Goal: Transaction & Acquisition: Download file/media

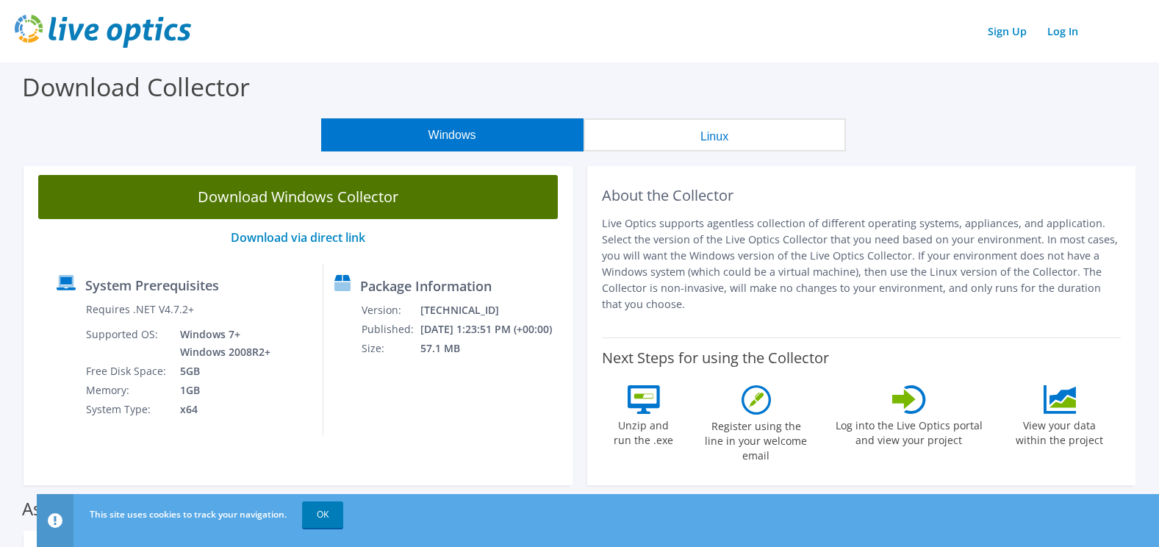
click at [290, 193] on link "Download Windows Collector" at bounding box center [298, 197] width 520 height 44
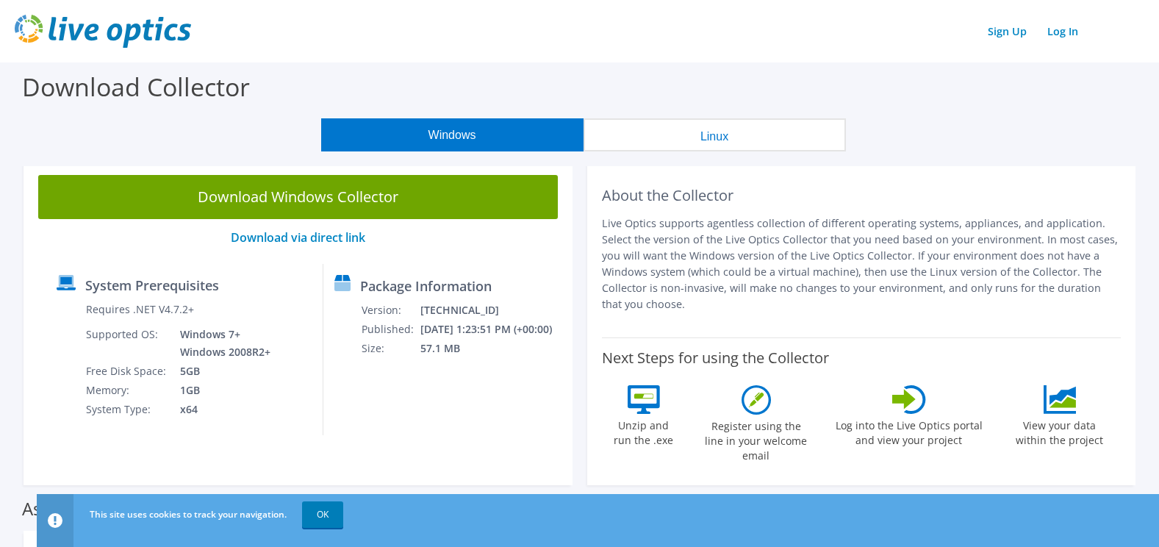
scroll to position [74, 0]
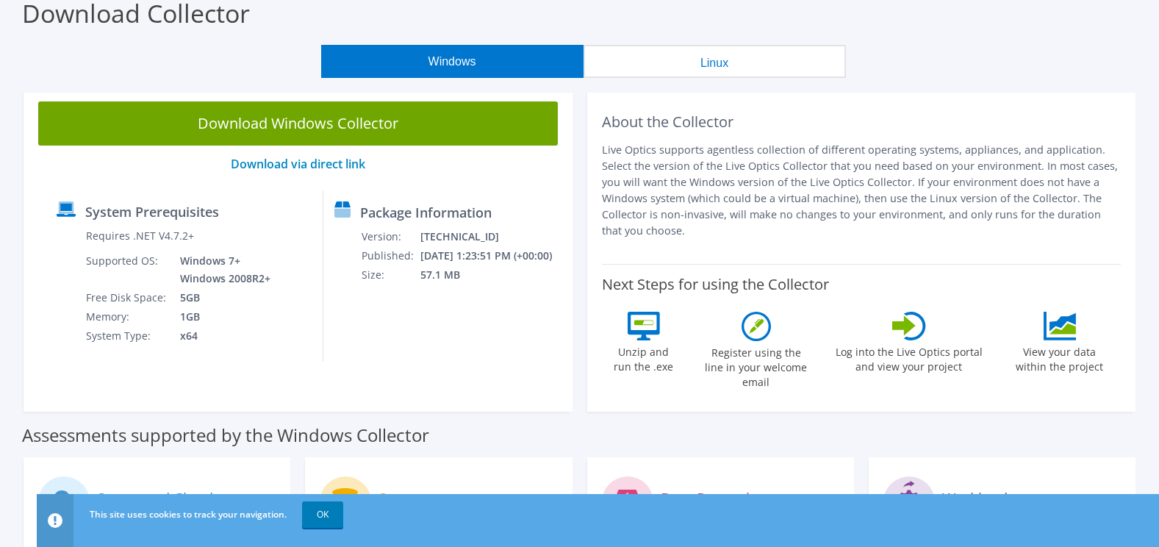
click at [789, 24] on div "Download Collector" at bounding box center [579, 17] width 1144 height 56
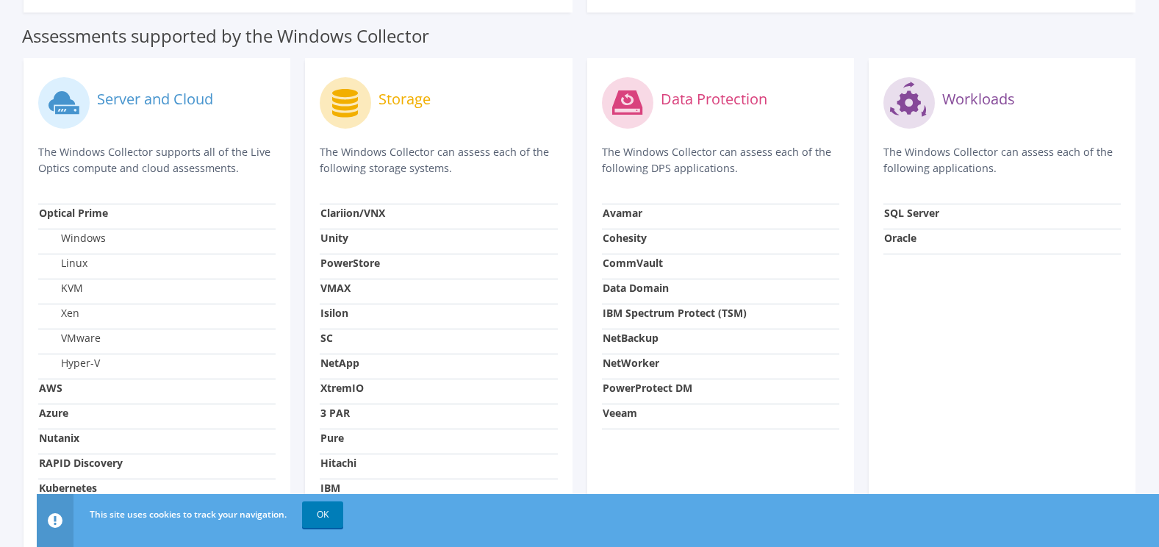
scroll to position [515, 0]
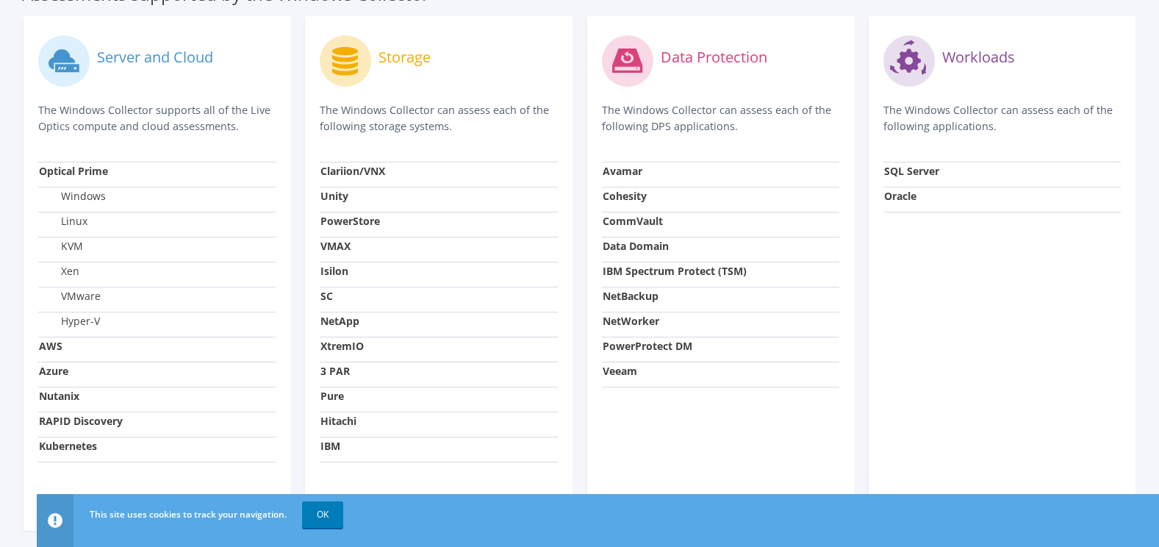
click at [81, 289] on label "VMware" at bounding box center [70, 296] width 62 height 15
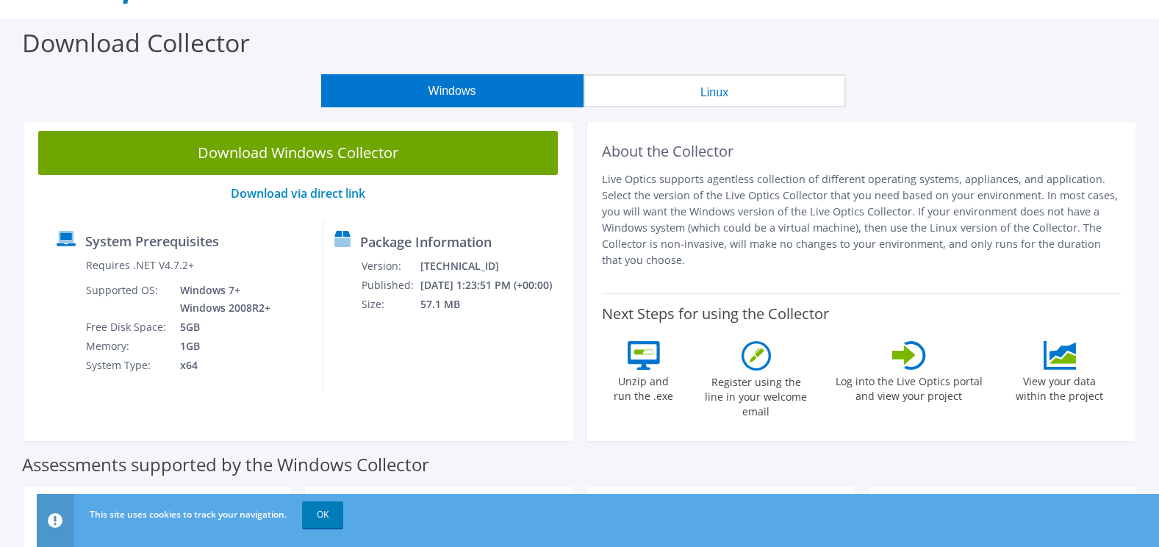
scroll to position [0, 0]
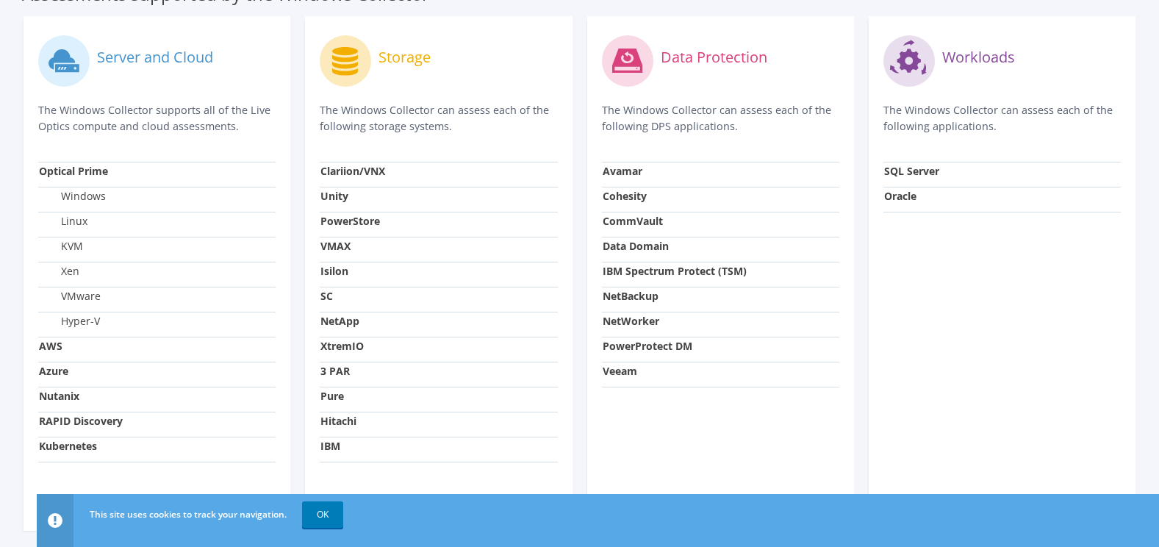
scroll to position [559, 0]
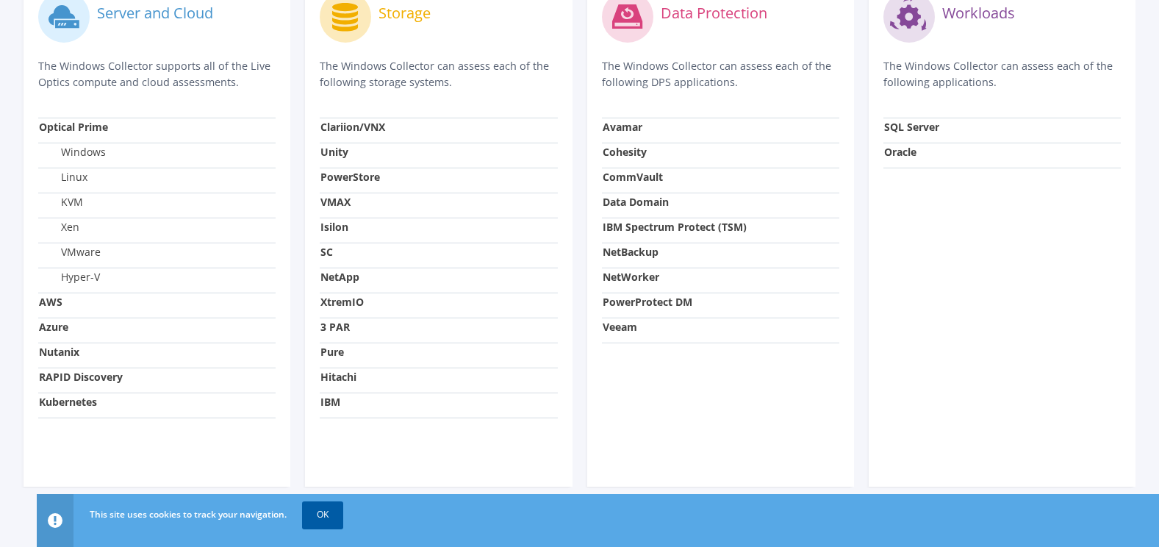
click at [323, 512] on link "OK" at bounding box center [322, 514] width 41 height 26
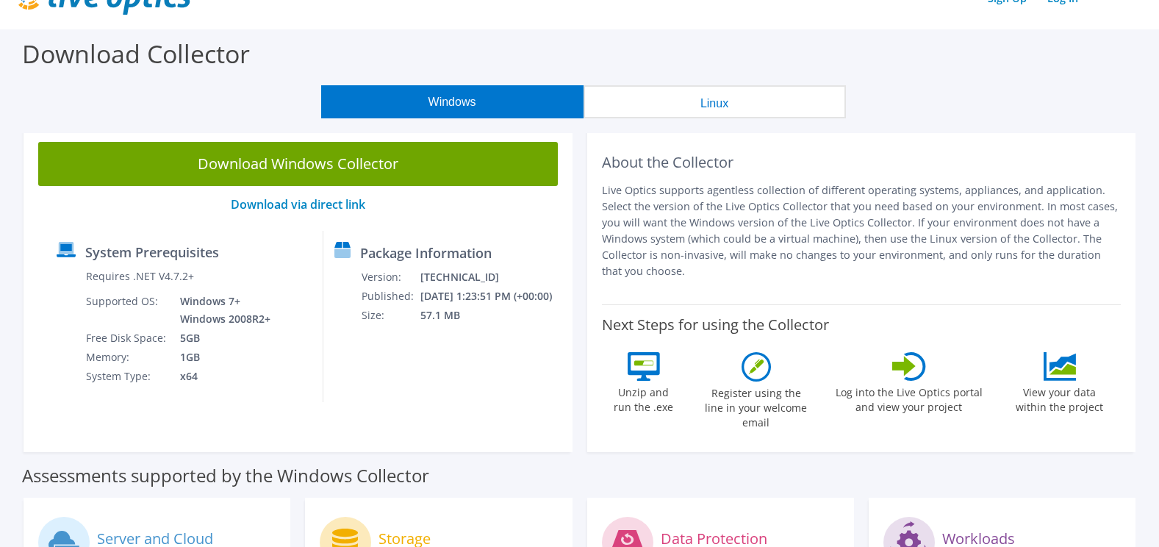
scroll to position [0, 0]
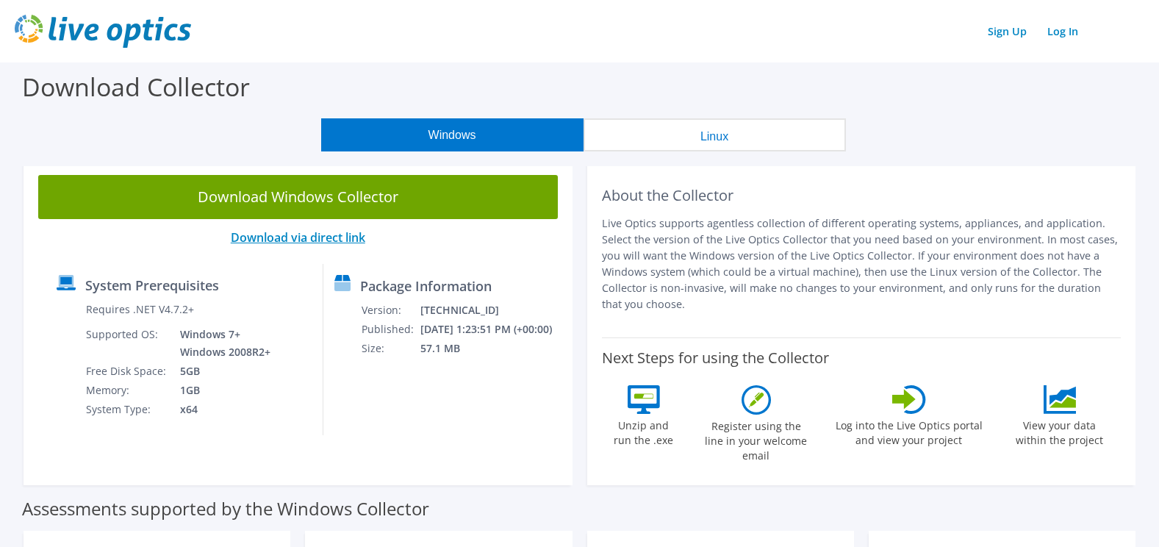
click at [332, 234] on link "Download via direct link" at bounding box center [298, 237] width 135 height 16
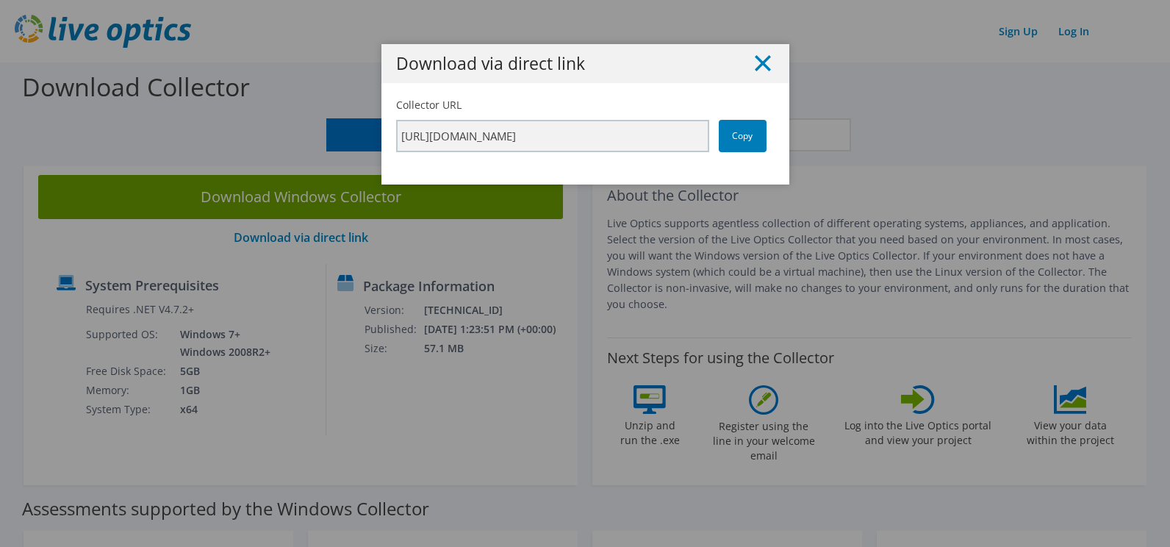
click at [758, 65] on line at bounding box center [763, 63] width 15 height 15
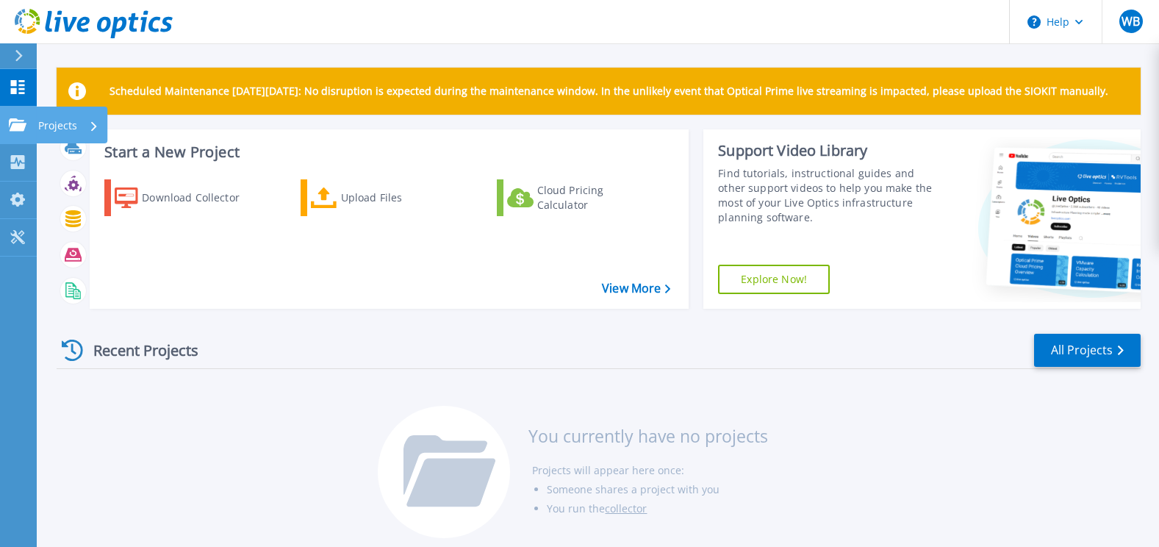
click at [13, 126] on icon at bounding box center [18, 124] width 18 height 12
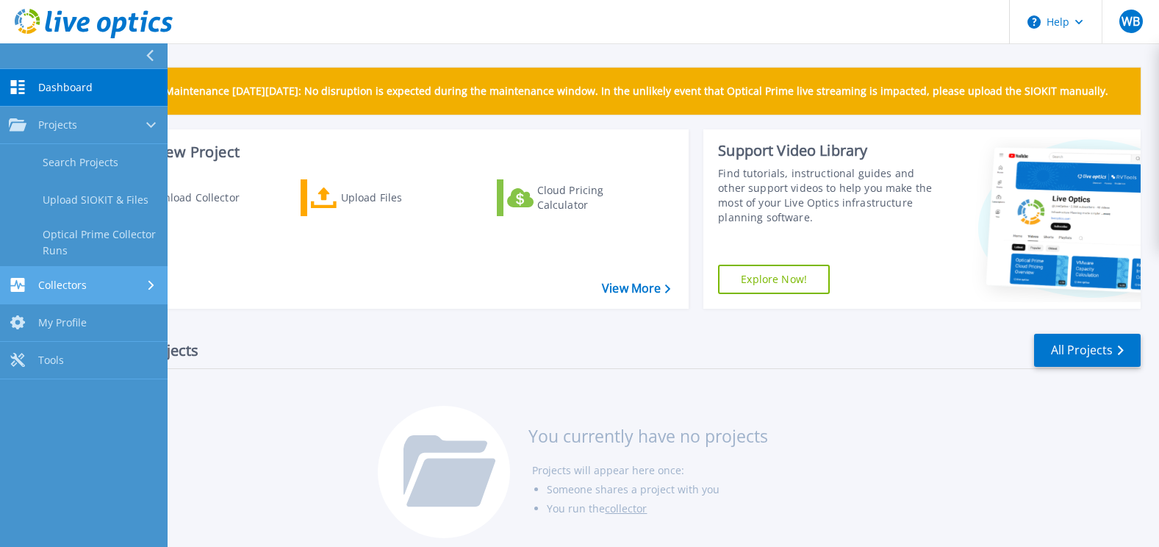
click at [53, 287] on span "Collectors" at bounding box center [62, 285] width 49 height 13
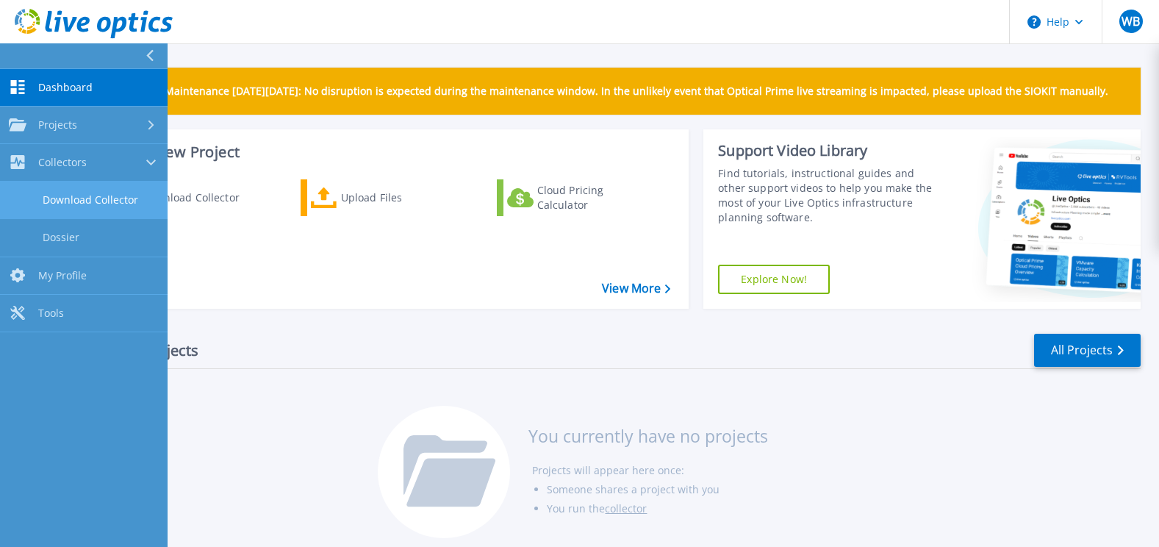
click at [88, 198] on link "Download Collector" at bounding box center [84, 200] width 168 height 37
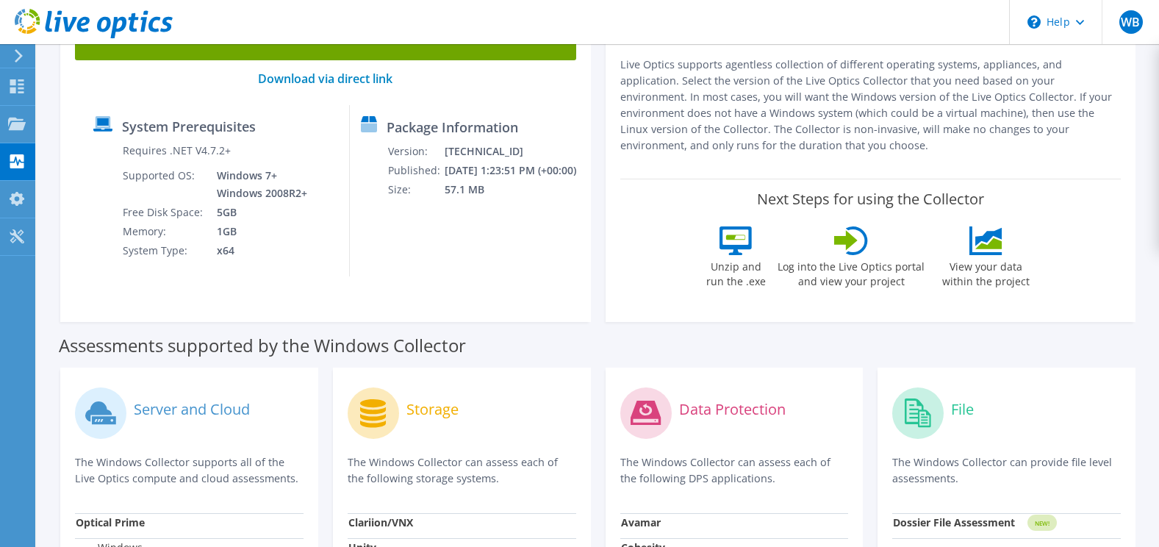
scroll to position [74, 0]
